Goal: Transaction & Acquisition: Register for event/course

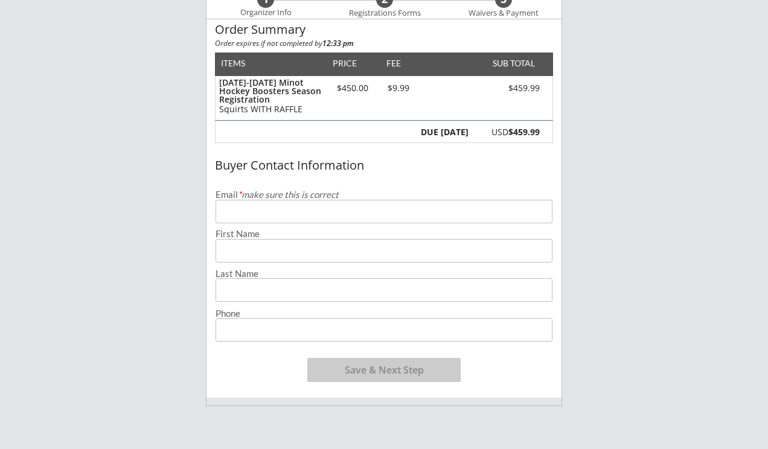
scroll to position [88, 0]
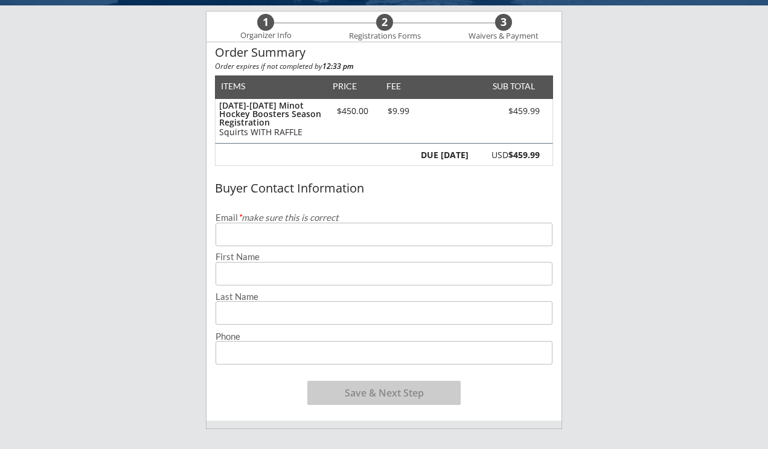
click at [339, 234] on input "email" at bounding box center [384, 235] width 337 height 24
type input "[EMAIL_ADDRESS][PERSON_NAME][DOMAIN_NAME]"
type input "[PERSON_NAME]"
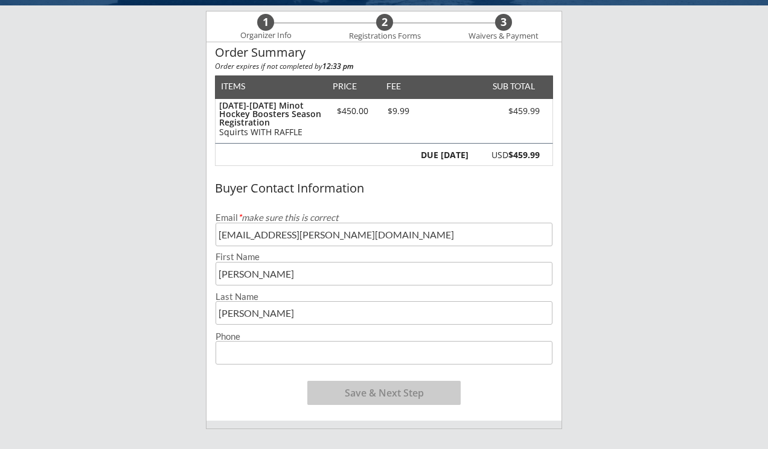
type input "[PHONE_NUMBER]"
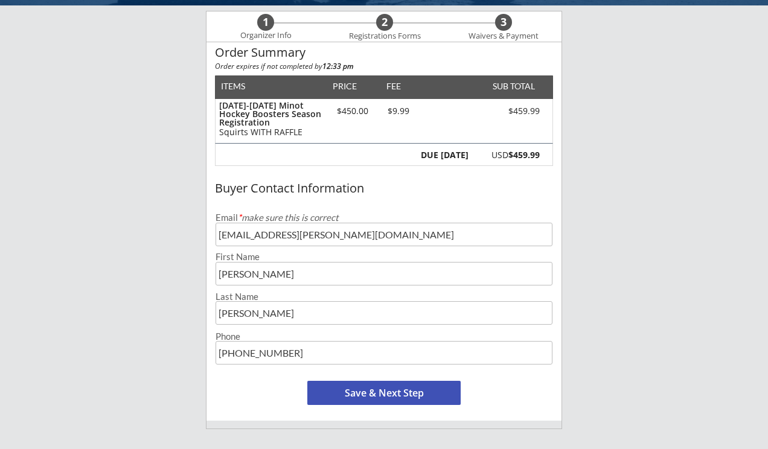
click at [355, 391] on button "Save & Next Step" at bounding box center [383, 393] width 153 height 24
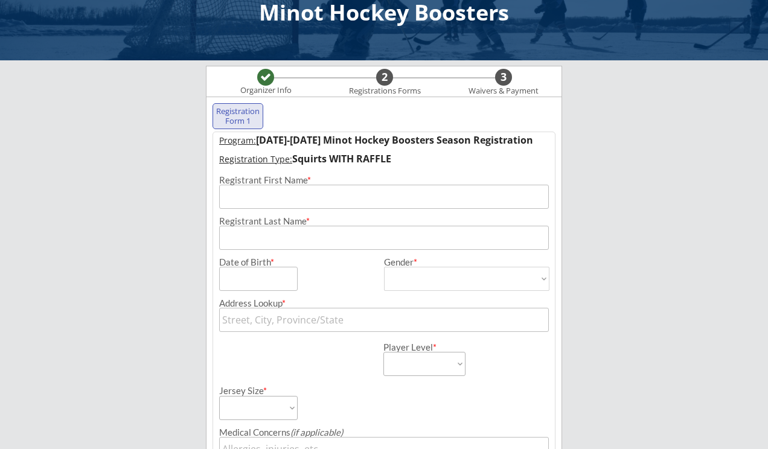
scroll to position [0, 0]
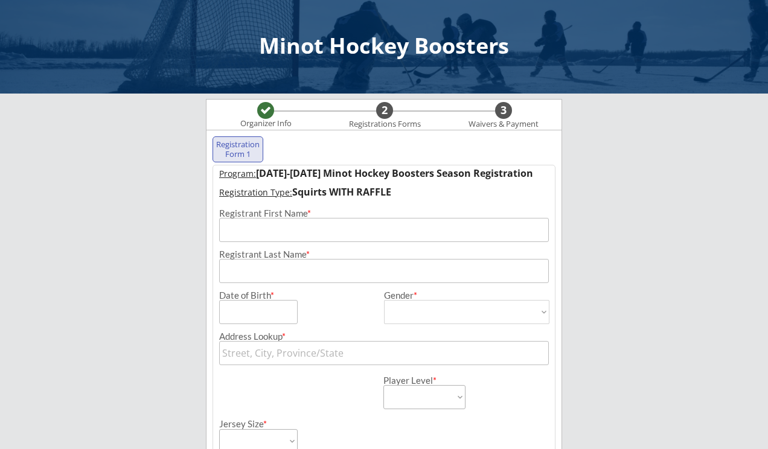
click at [290, 242] on input "input" at bounding box center [384, 230] width 330 height 24
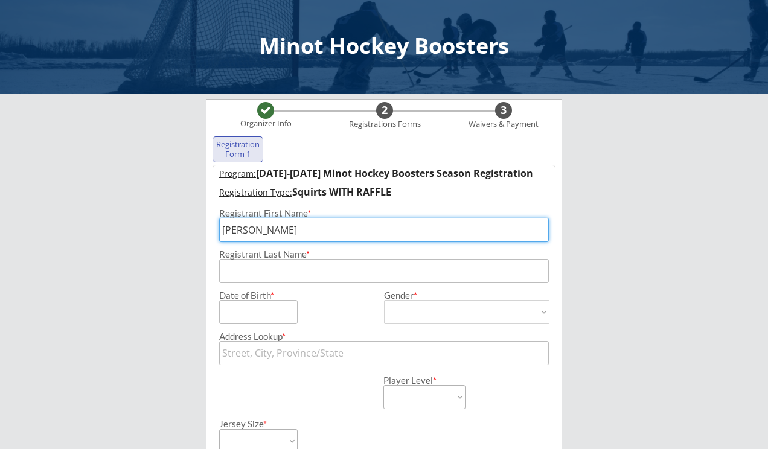
type input "[PERSON_NAME]"
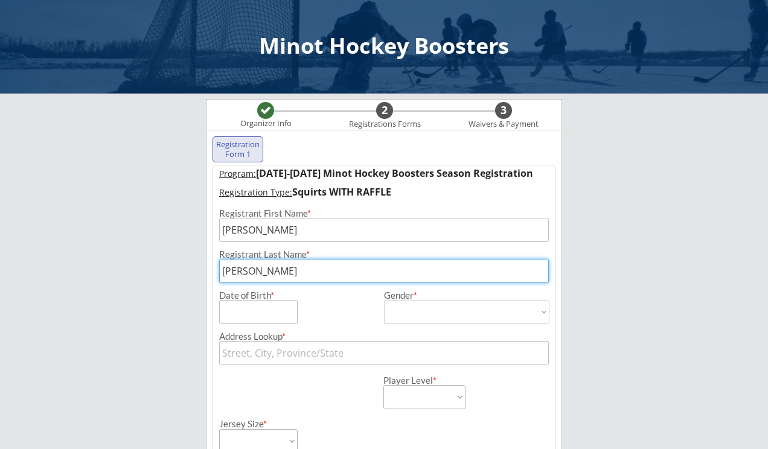
type input "[PERSON_NAME]"
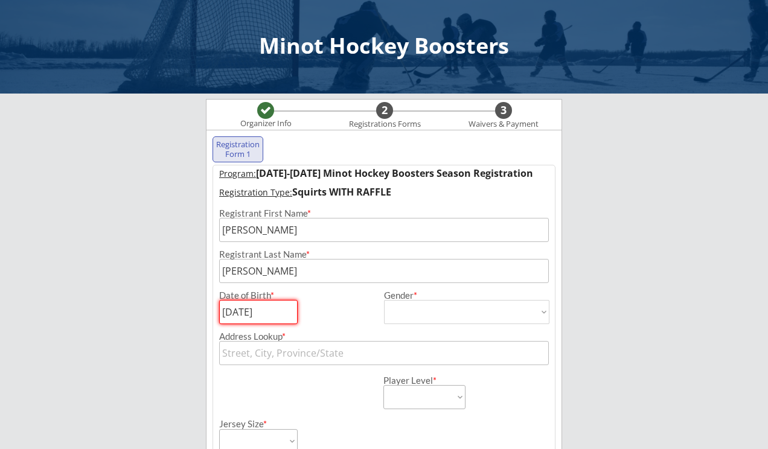
type input "[DATE]"
click at [439, 309] on select "[DEMOGRAPHIC_DATA] [DEMOGRAPHIC_DATA]" at bounding box center [467, 312] width 166 height 24
select select ""[DEMOGRAPHIC_DATA]""
type input "[DEMOGRAPHIC_DATA]"
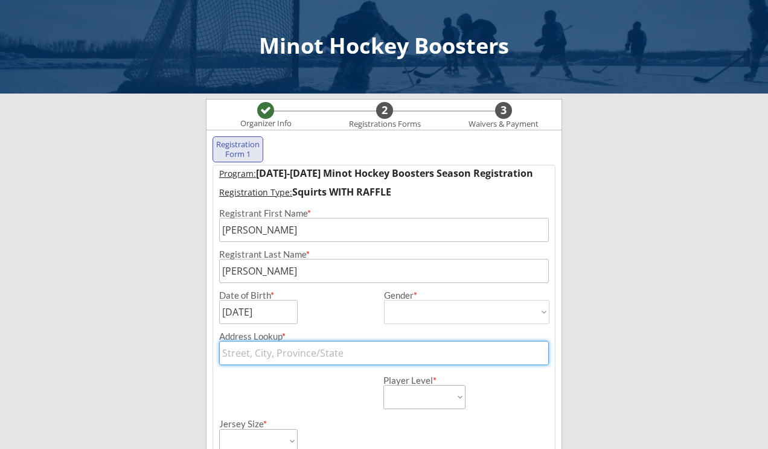
click at [335, 358] on input "text" at bounding box center [384, 353] width 330 height 24
type input "[STREET_ADDRESS]"
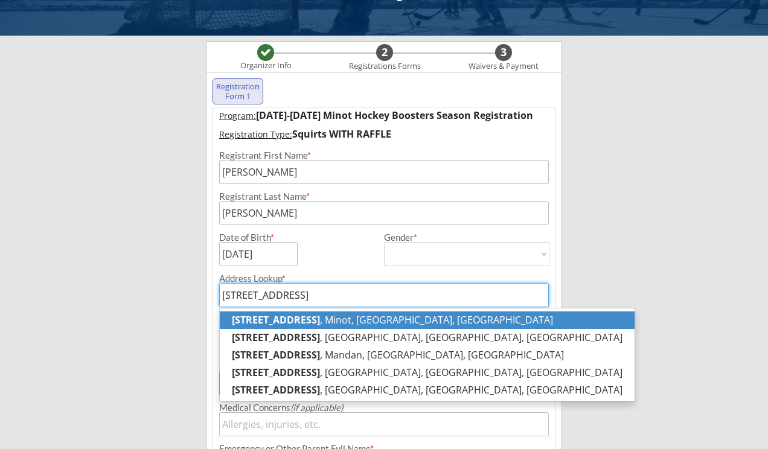
scroll to position [65, 0]
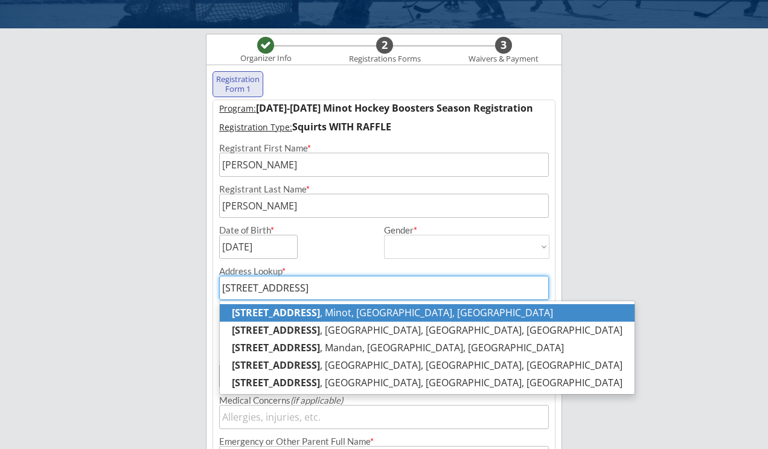
click at [333, 313] on p "[STREET_ADDRESS]" at bounding box center [427, 313] width 415 height 18
type input "[STREET_ADDRESS]"
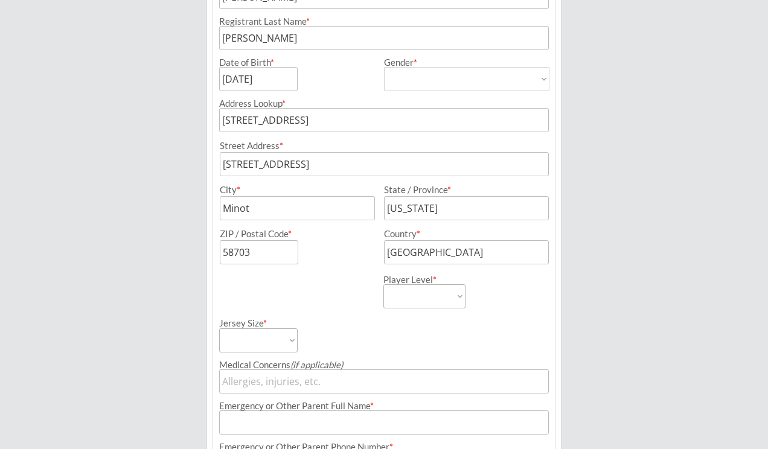
scroll to position [242, 0]
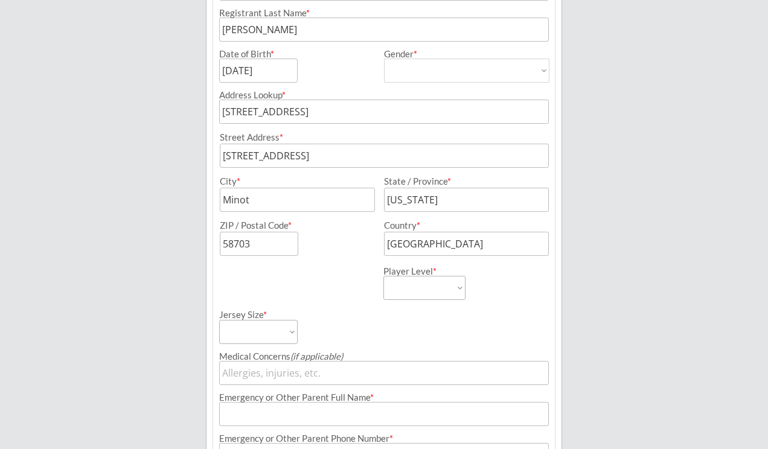
click at [432, 280] on select "Learn to Play Boys Learn to Play Girls Maroon Mites Gold/White Mites Squirts Pe…" at bounding box center [425, 288] width 82 height 24
select select ""Squirts""
click at [289, 344] on div "Program: [DATE]-[DATE] Minot Hockey Boosters Season Registration Registration T…" at bounding box center [384, 326] width 343 height 807
click at [289, 337] on select "Adult Small Adult Medium Adult Large Adult XL Goalie Cut" at bounding box center [258, 332] width 79 height 24
select select ""Adult Small""
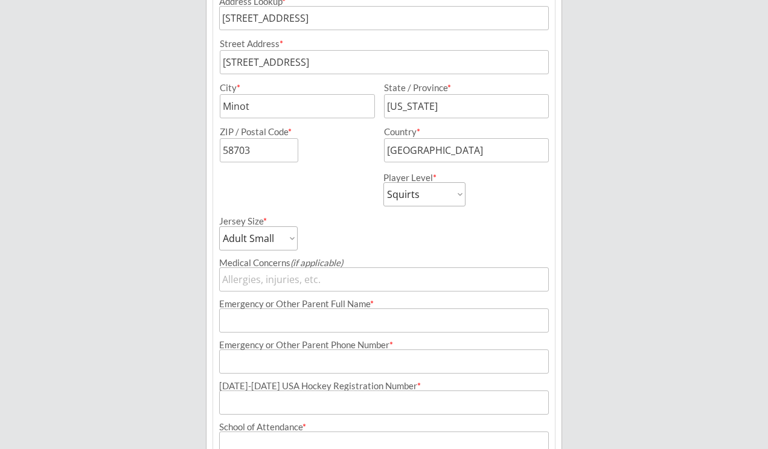
scroll to position [361, 0]
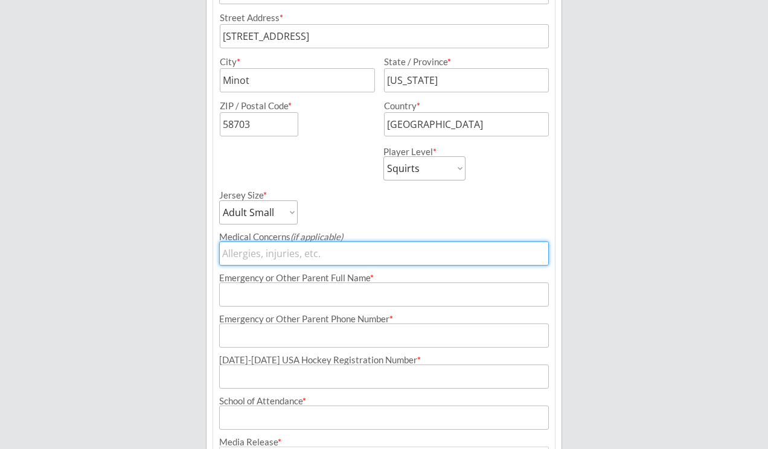
click at [306, 257] on input "input" at bounding box center [384, 254] width 330 height 24
type input "D"
drag, startPoint x: 280, startPoint y: 252, endPoint x: 106, endPoint y: 248, distance: 174.6
click at [106, 248] on div "Minot Hockey Boosters Organizer Info 2 Registrations Forms 3 Waivers & Payment …" at bounding box center [384, 149] width 768 height 1021
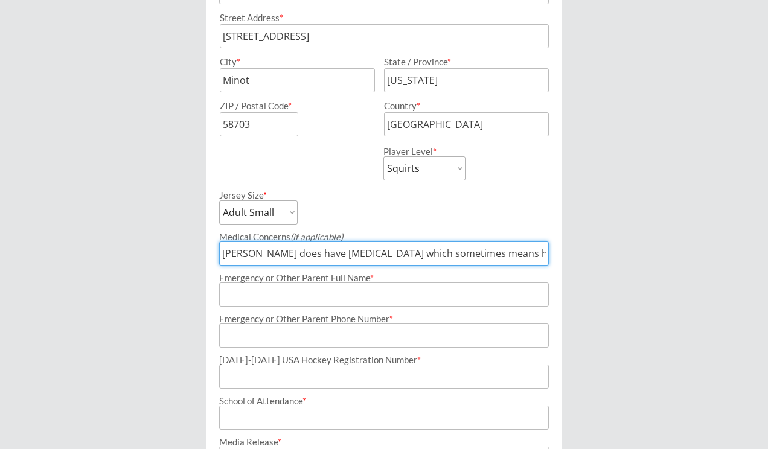
click at [272, 252] on input "input" at bounding box center [384, 254] width 330 height 24
drag, startPoint x: 497, startPoint y: 253, endPoint x: 546, endPoint y: 262, distance: 49.7
click at [546, 262] on input "input" at bounding box center [384, 254] width 330 height 24
click at [425, 252] on input "input" at bounding box center [384, 254] width 330 height 24
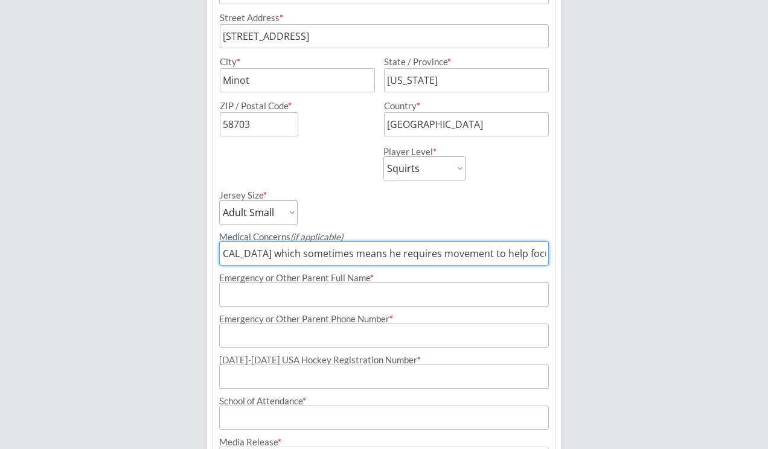
drag, startPoint x: 514, startPoint y: 257, endPoint x: 455, endPoint y: 259, distance: 58.6
click at [455, 259] on input "input" at bounding box center [384, 254] width 330 height 24
click at [427, 257] on input "input" at bounding box center [384, 254] width 330 height 24
drag, startPoint x: 509, startPoint y: 254, endPoint x: 547, endPoint y: 254, distance: 38.7
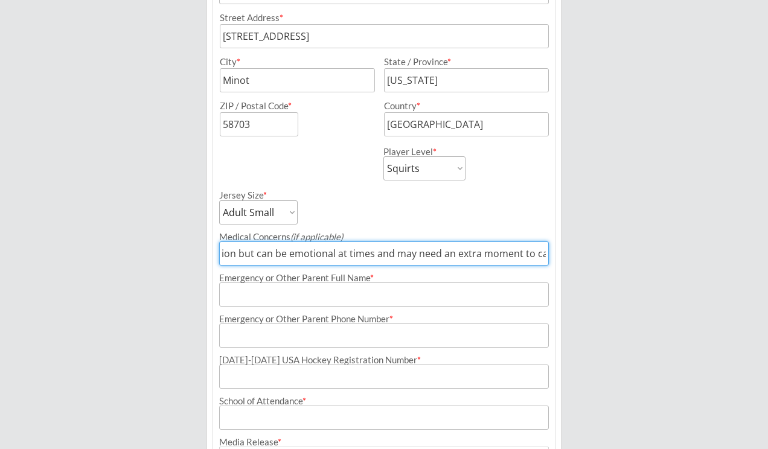
click at [547, 254] on input "input" at bounding box center [384, 254] width 330 height 24
click at [501, 258] on input "input" at bounding box center [384, 254] width 330 height 24
drag, startPoint x: 407, startPoint y: 250, endPoint x: 158, endPoint y: 252, distance: 248.9
click at [158, 252] on div "Minot Hockey Boosters Organizer Info 2 Registrations Forms 3 Waivers & Payment …" at bounding box center [384, 149] width 768 height 1021
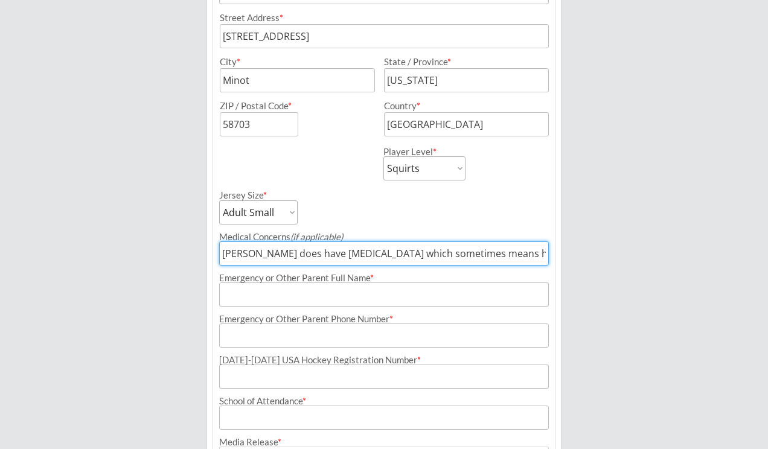
click at [280, 242] on input "input" at bounding box center [384, 254] width 330 height 24
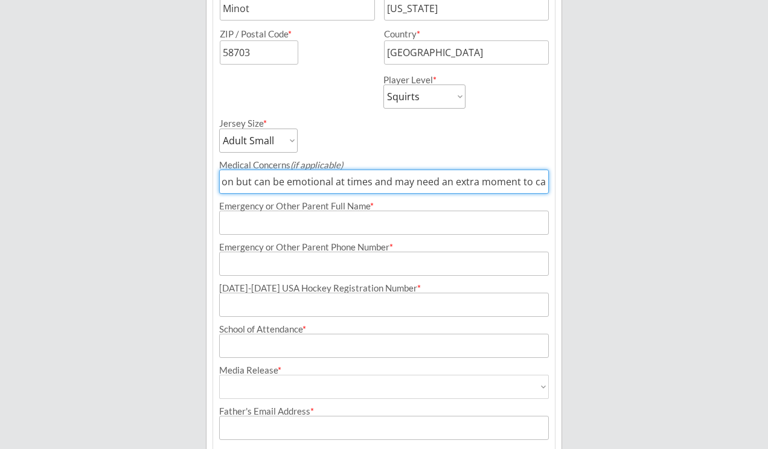
scroll to position [447, 0]
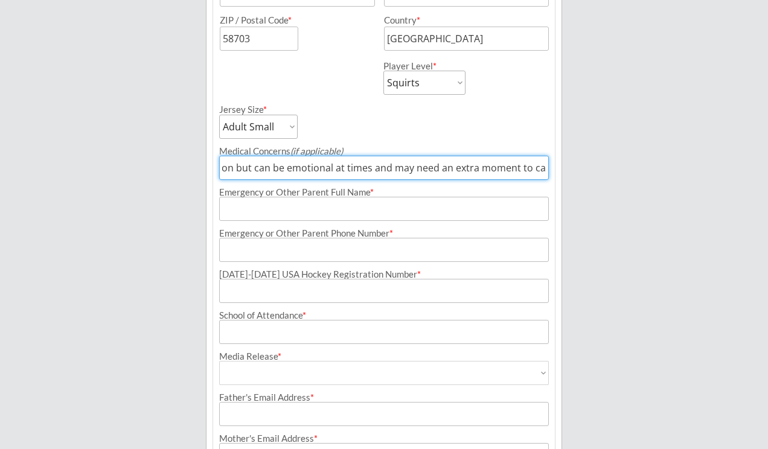
type input "[PERSON_NAME] does have [MEDICAL_DATA] which sometimes means he requires moveme…"
click at [389, 213] on input "input" at bounding box center [384, 209] width 330 height 24
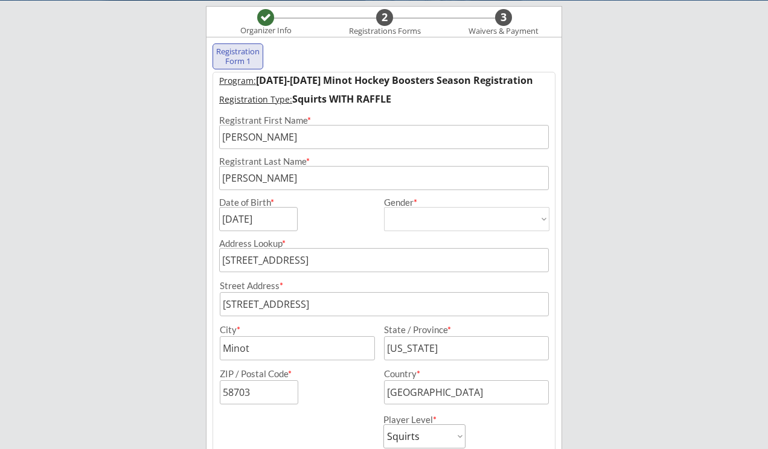
scroll to position [80, 0]
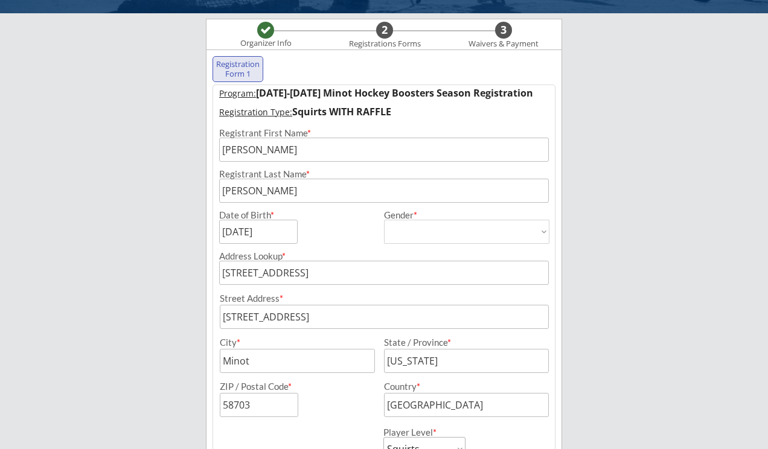
click at [266, 114] on u "Registration Type:" at bounding box center [255, 111] width 73 height 11
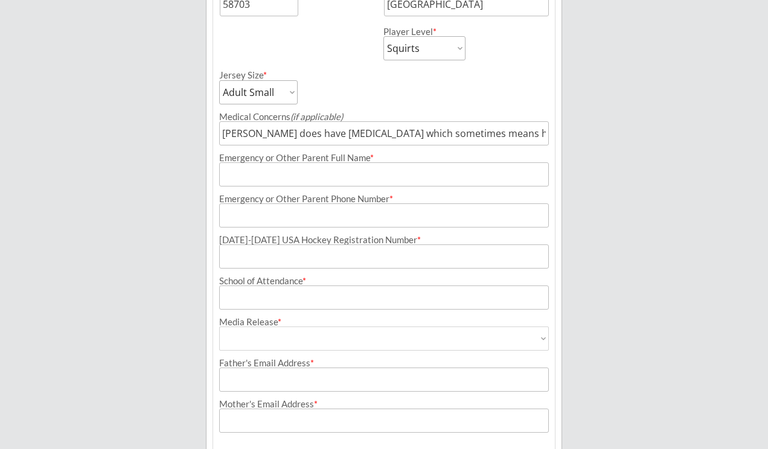
scroll to position [502, 0]
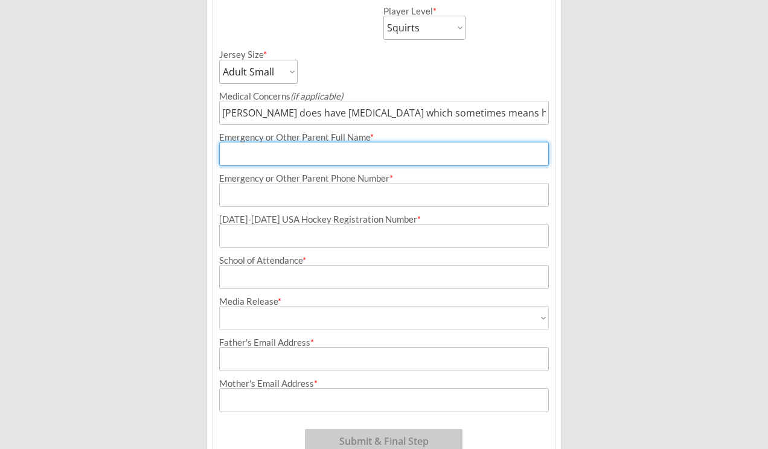
click at [268, 155] on input "input" at bounding box center [384, 154] width 330 height 24
type input "[PERSON_NAME]"
type input "[PHONE_NUMBER]"
type input "[EMAIL_ADDRESS][PERSON_NAME][DOMAIN_NAME]"
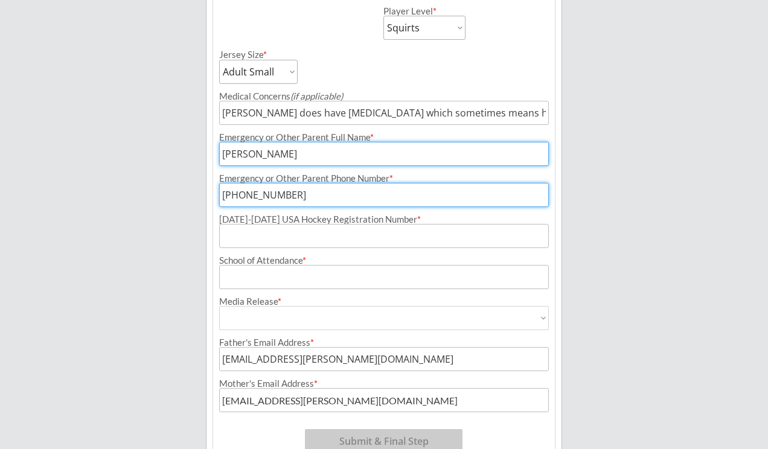
click at [307, 196] on input "input" at bounding box center [384, 195] width 330 height 24
click at [242, 261] on div "School of Attendance *" at bounding box center [384, 260] width 330 height 9
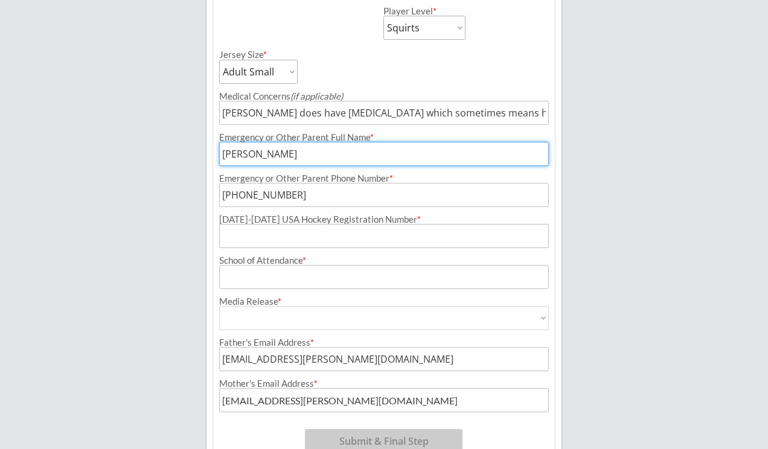
click at [352, 198] on input "input" at bounding box center [384, 195] width 330 height 24
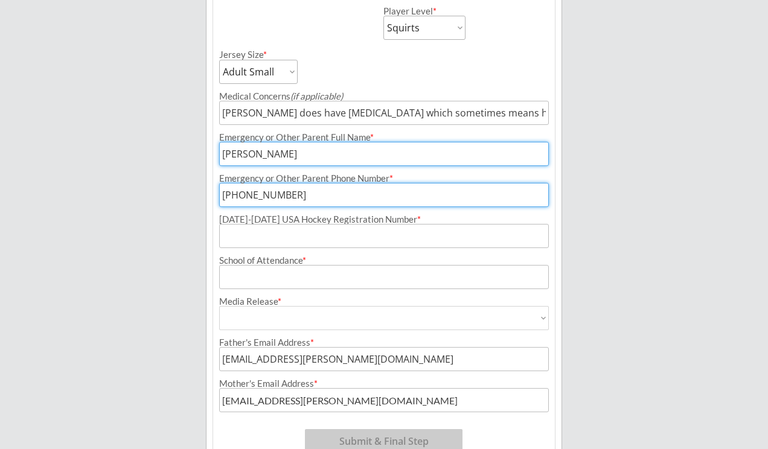
click at [375, 157] on input "input" at bounding box center [384, 154] width 330 height 24
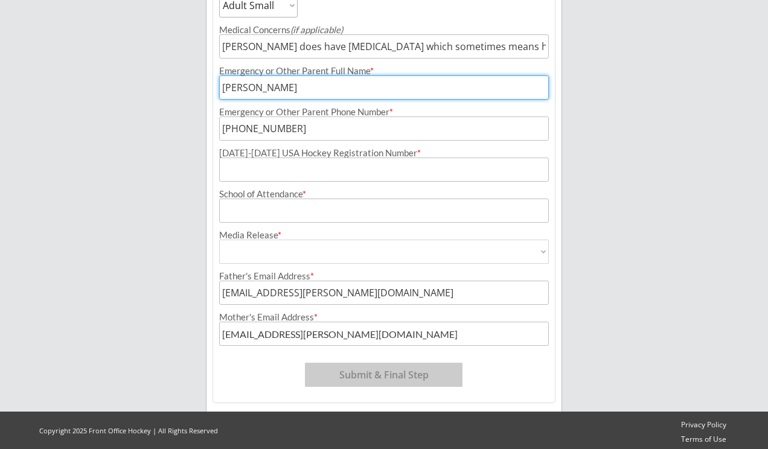
scroll to position [569, 0]
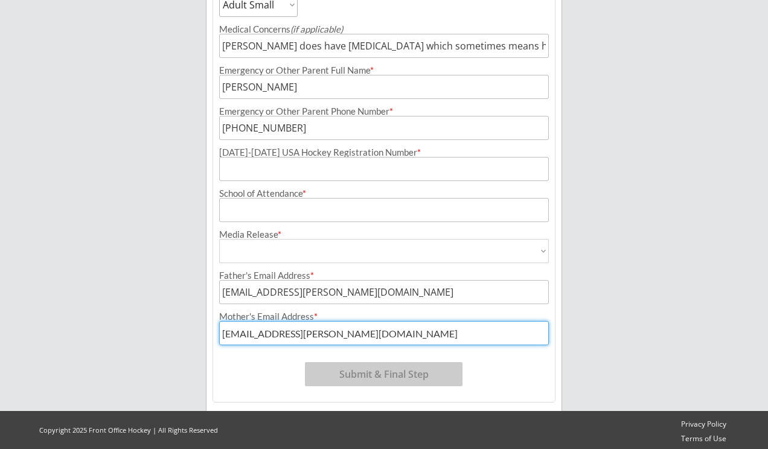
drag, startPoint x: 346, startPoint y: 333, endPoint x: 214, endPoint y: 329, distance: 132.4
click at [214, 329] on div "Mother's Email Address *" at bounding box center [384, 325] width 342 height 40
click at [236, 295] on input "input" at bounding box center [384, 292] width 330 height 24
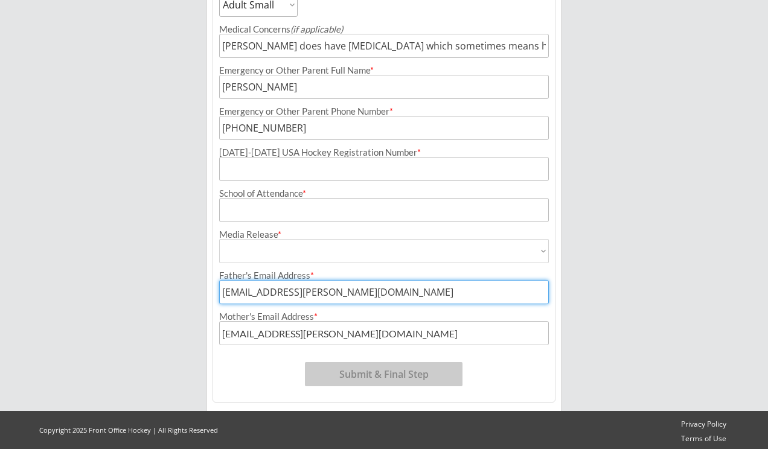
drag, startPoint x: 376, startPoint y: 289, endPoint x: 173, endPoint y: 290, distance: 203.6
type input "[PERSON_NAME][EMAIL_ADDRESS][PERSON_NAME][DOMAIN_NAME]"
click at [257, 248] on select "Yes No" at bounding box center [384, 251] width 330 height 24
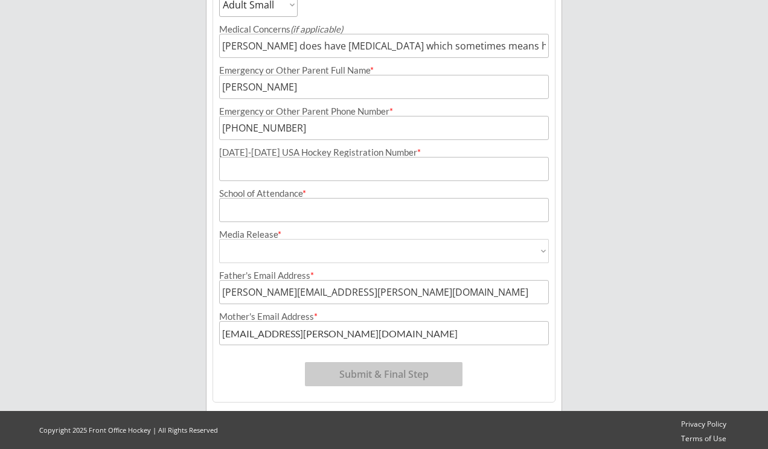
select select ""Yes""
type input "Yes"
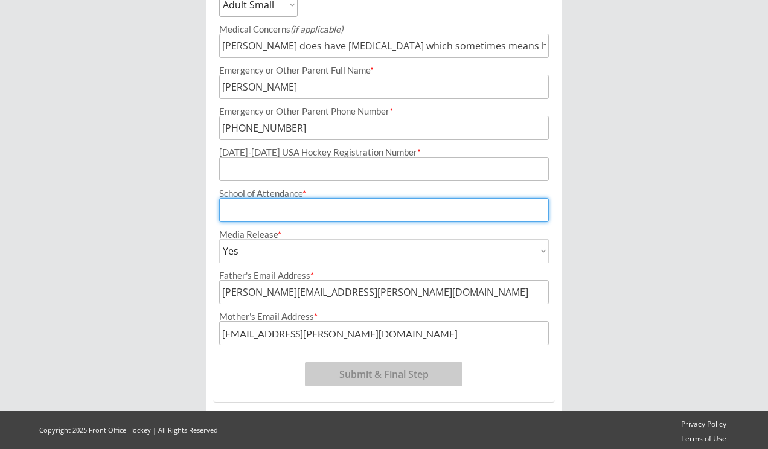
drag, startPoint x: 157, startPoint y: 271, endPoint x: 274, endPoint y: 212, distance: 130.5
click at [274, 212] on input "input" at bounding box center [384, 210] width 330 height 24
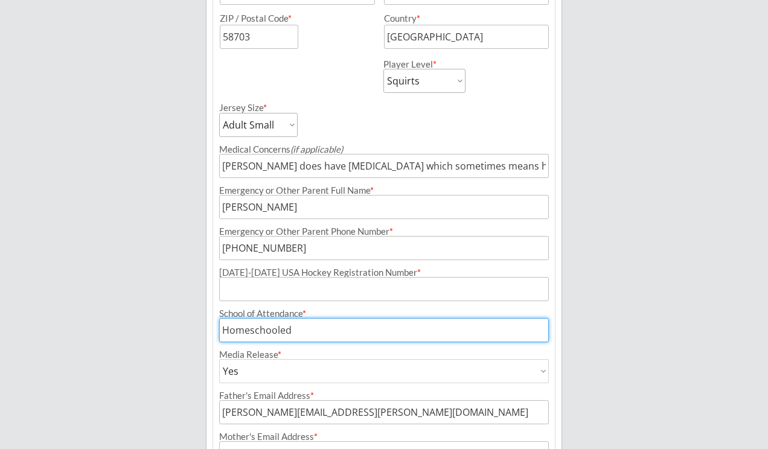
scroll to position [451, 0]
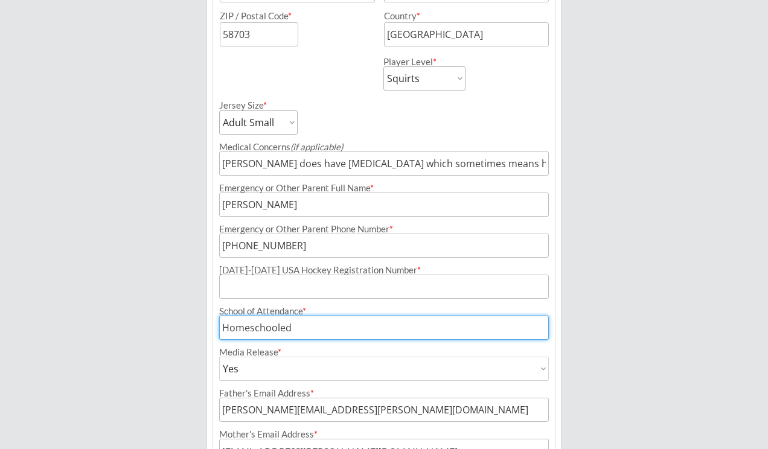
type input "Homeschooled"
click at [293, 248] on input "input" at bounding box center [384, 246] width 330 height 24
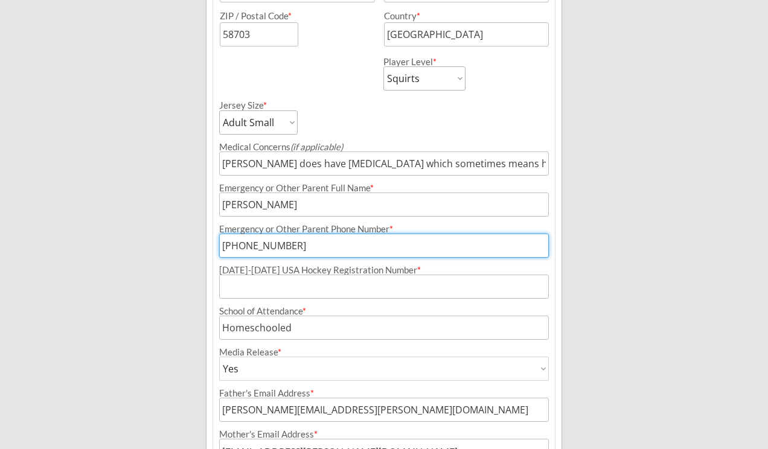
click at [322, 203] on input "input" at bounding box center [384, 205] width 330 height 24
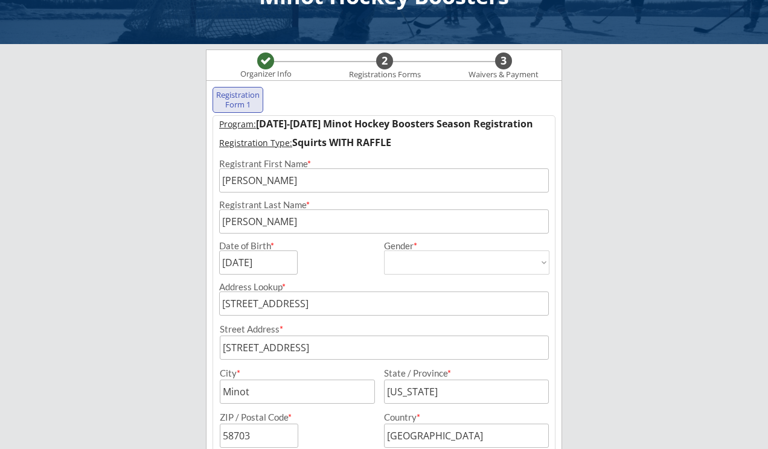
scroll to position [48, 0]
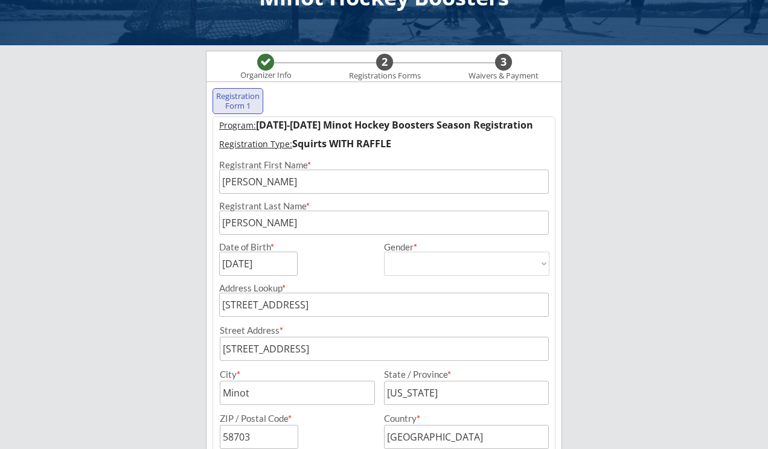
drag, startPoint x: 274, startPoint y: 212, endPoint x: 270, endPoint y: 60, distance: 152.3
click at [270, 60] on div at bounding box center [265, 62] width 11 height 11
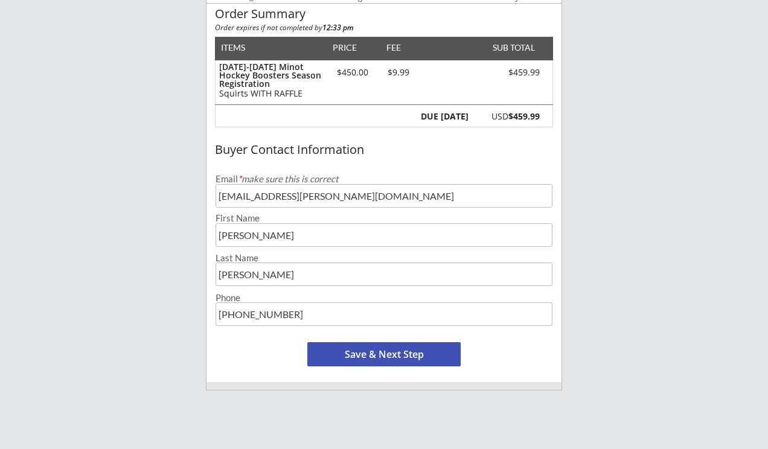
scroll to position [135, 0]
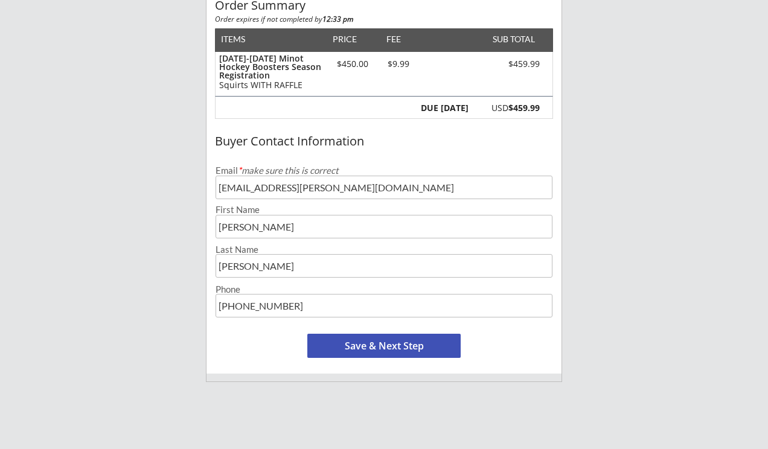
click at [376, 349] on button "Save & Next Step" at bounding box center [383, 346] width 153 height 24
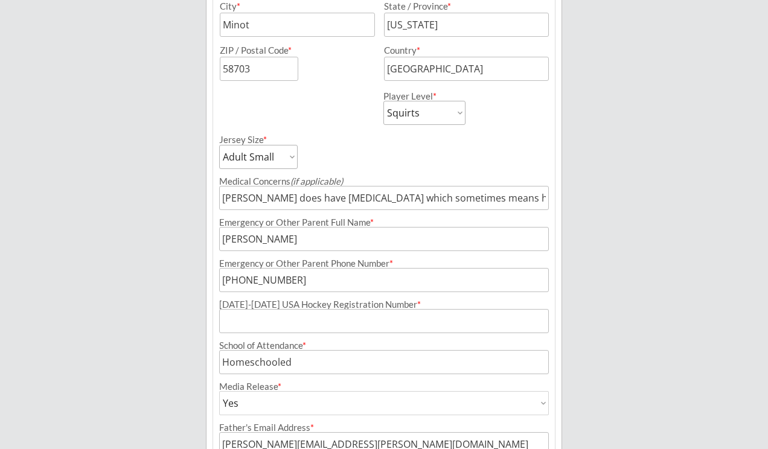
scroll to position [484, 0]
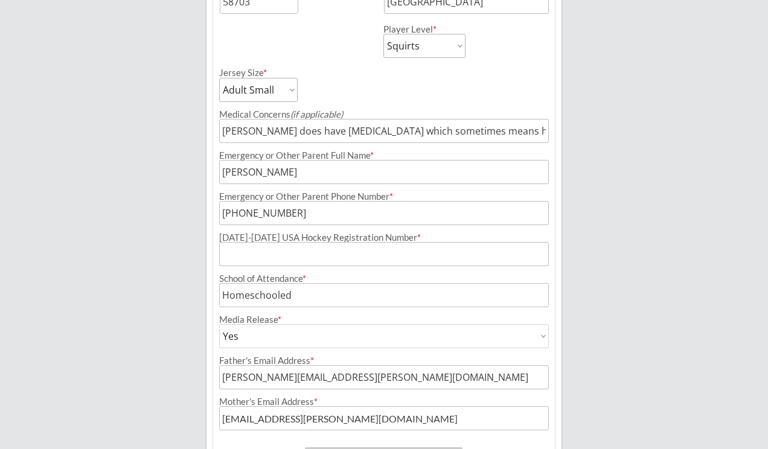
click at [257, 170] on input "input" at bounding box center [384, 172] width 330 height 24
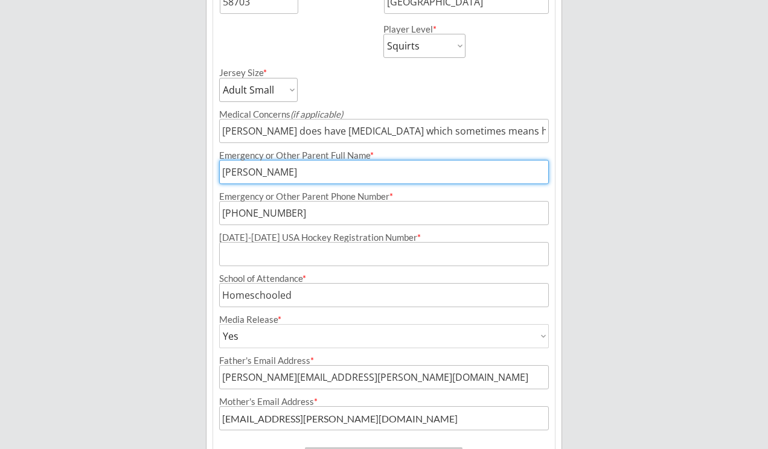
drag, startPoint x: 270, startPoint y: 60, endPoint x: 207, endPoint y: 170, distance: 127.1
click at [207, 170] on div "Registration Form 1 Program: [DATE]-[DATE] Minot Hockey Boosters Season Registr…" at bounding box center [384, 71] width 356 height 851
type input "[PERSON_NAME]"
drag, startPoint x: 207, startPoint y: 170, endPoint x: 289, endPoint y: 211, distance: 91.8
click at [289, 211] on input "input" at bounding box center [384, 213] width 330 height 24
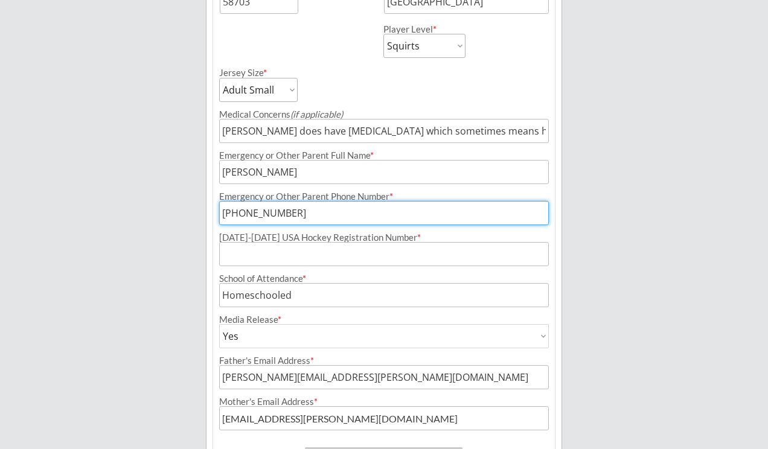
type input "[PHONE_NUMBER]"
click at [387, 254] on input "input" at bounding box center [384, 254] width 330 height 24
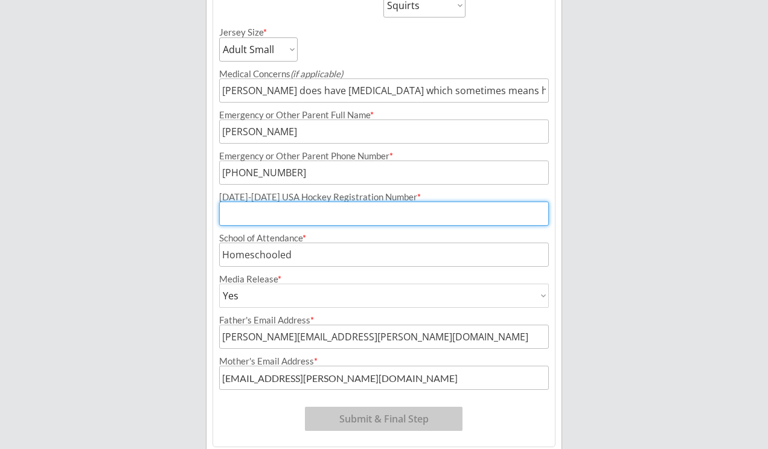
scroll to position [530, 0]
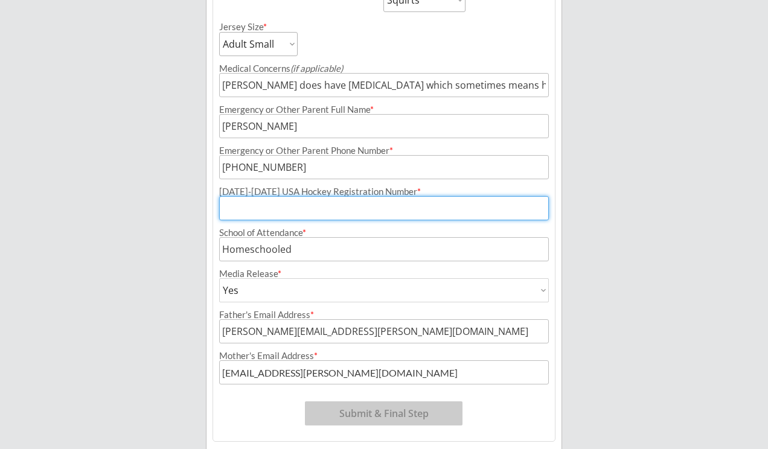
paste input "210603936BARRA"
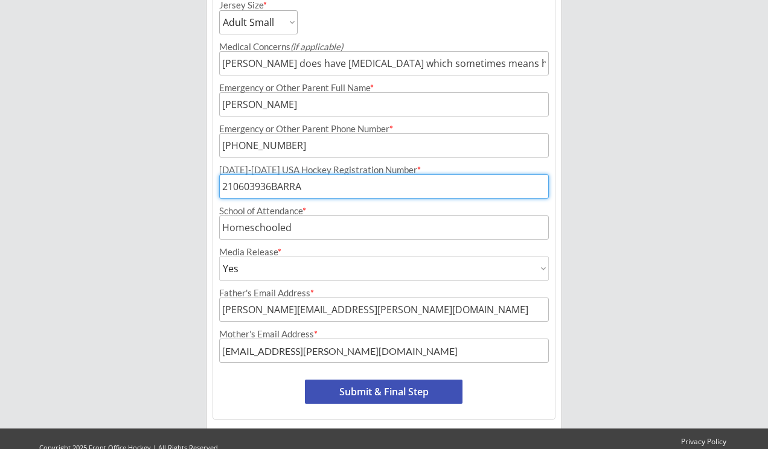
scroll to position [572, 0]
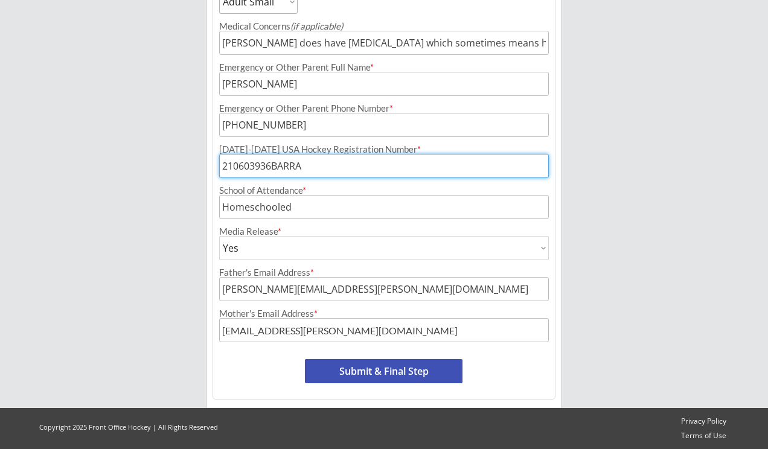
type input "210603936BARRA"
click at [363, 211] on input "input" at bounding box center [384, 207] width 330 height 24
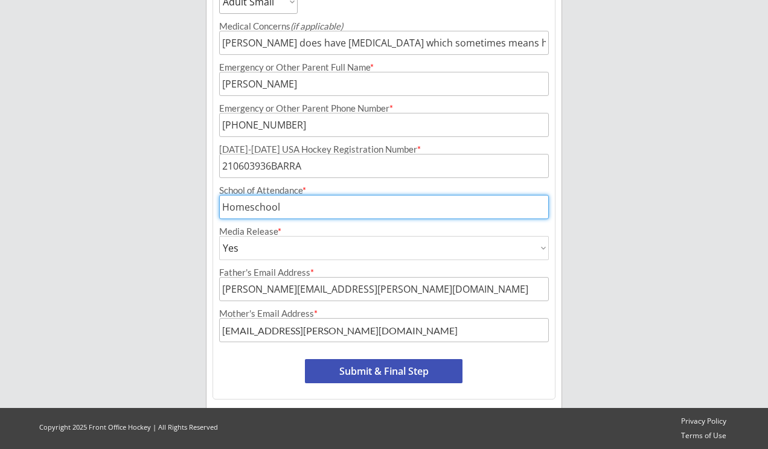
type input "Homeschool"
click at [348, 369] on button "Submit & Final Step" at bounding box center [384, 371] width 158 height 24
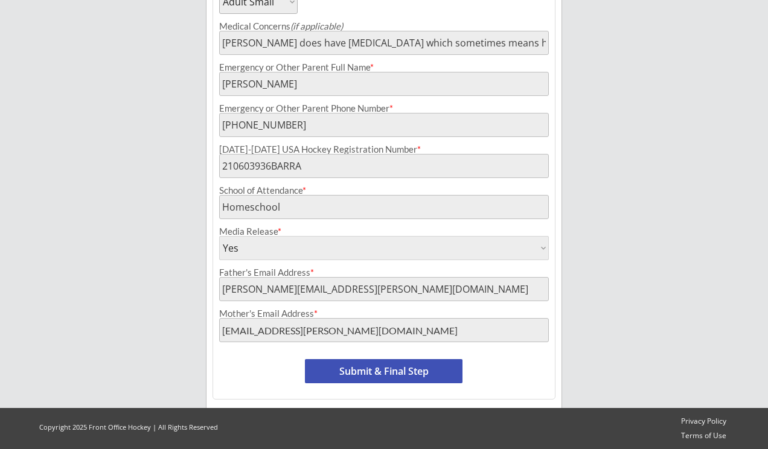
click at [354, 370] on button "Submit & Final Step" at bounding box center [384, 371] width 158 height 24
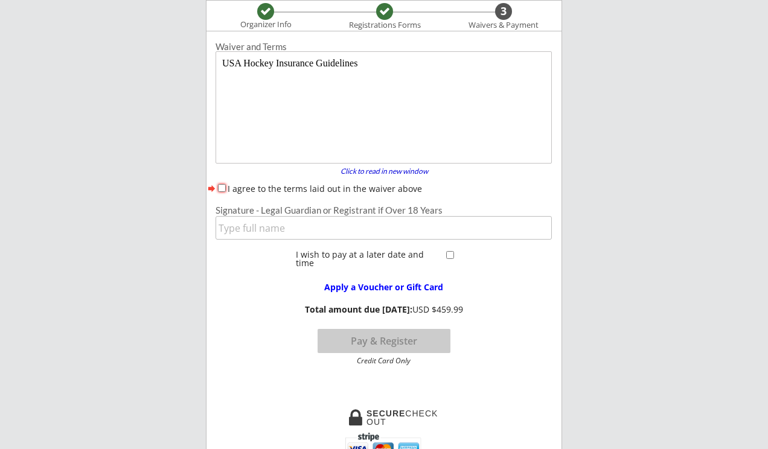
scroll to position [0, 0]
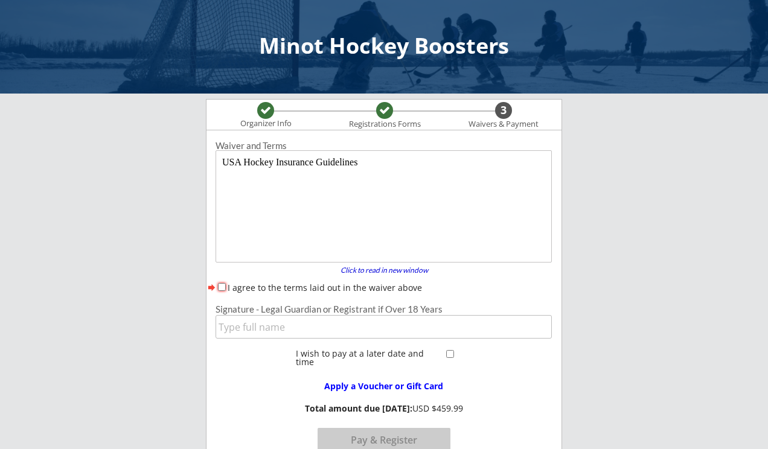
drag, startPoint x: 288, startPoint y: 190, endPoint x: 288, endPoint y: 227, distance: 36.8
click at [288, 227] on body "USA Hockey Insurance Guidelines" at bounding box center [385, 208] width 327 height 103
click at [222, 285] on input "I agree to the terms laid out in the waiver above" at bounding box center [222, 287] width 8 height 8
checkbox input "true"
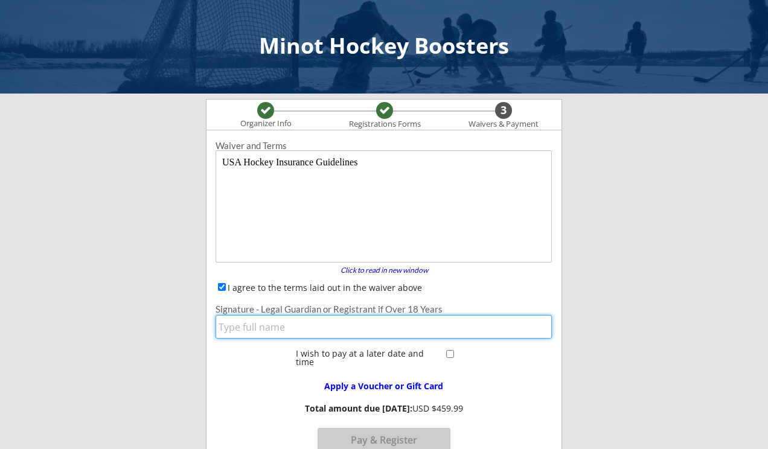
click at [251, 333] on input "input" at bounding box center [384, 327] width 336 height 24
type input "[PERSON_NAME]"
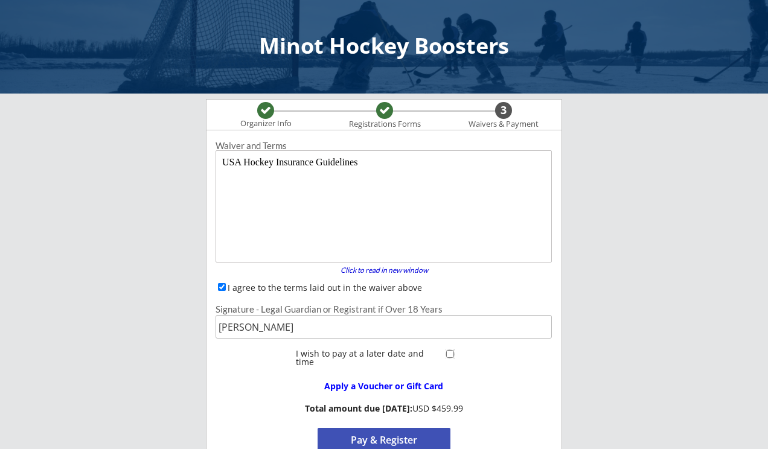
click at [449, 352] on input "checkbox" at bounding box center [450, 354] width 8 height 8
checkbox input "true"
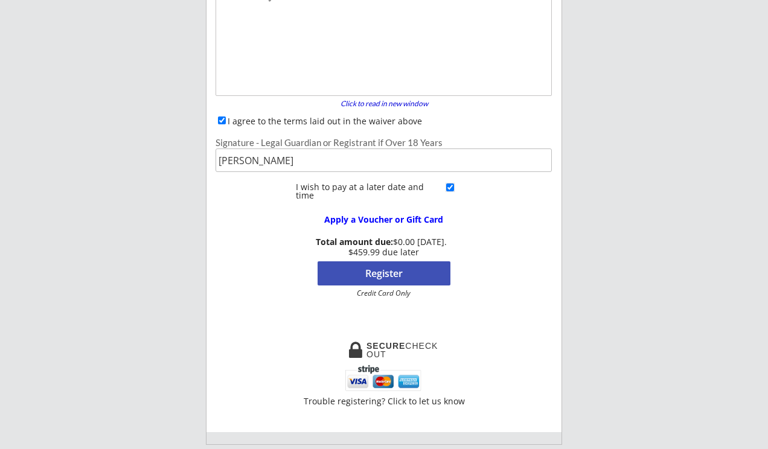
scroll to position [173, 0]
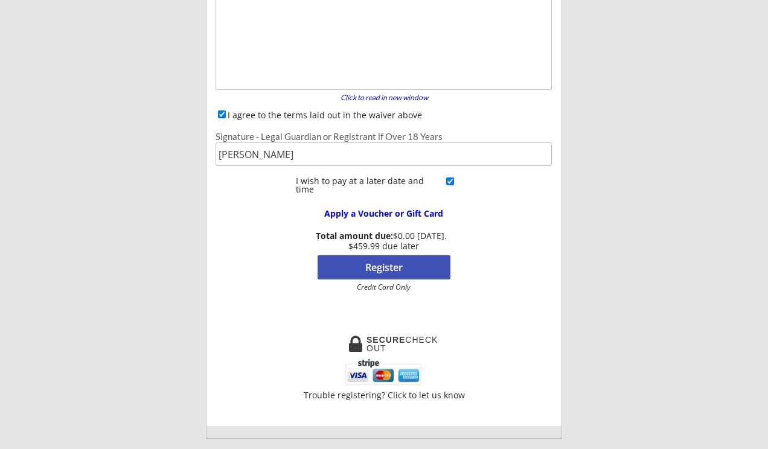
drag, startPoint x: 346, startPoint y: 291, endPoint x: 426, endPoint y: 294, distance: 81.0
click at [426, 294] on div "Waiver and Terms Click to read in new window forward I agree to the terms laid …" at bounding box center [384, 143] width 355 height 359
click at [396, 273] on button "Register" at bounding box center [384, 268] width 133 height 24
